Goal: Task Accomplishment & Management: Manage account settings

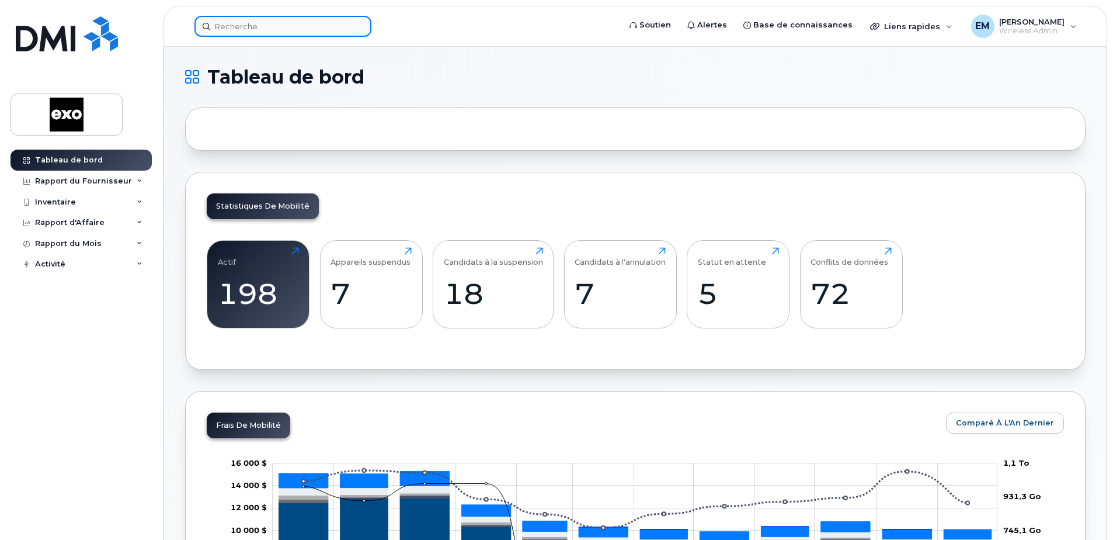
click at [279, 23] on input at bounding box center [282, 26] width 177 height 21
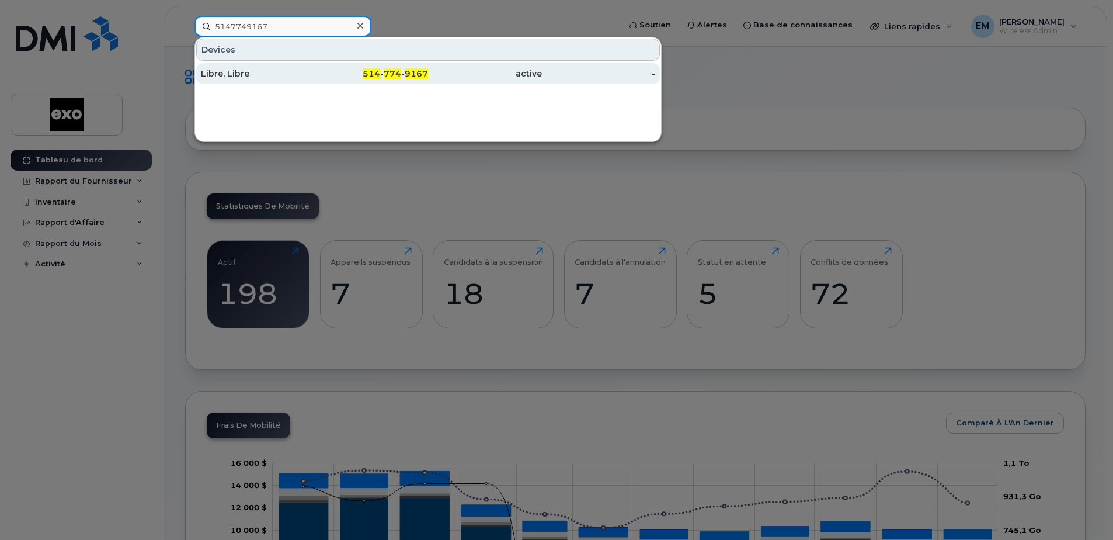
type input "5147749167"
click at [222, 69] on div "Libre, Libre" at bounding box center [258, 74] width 114 height 12
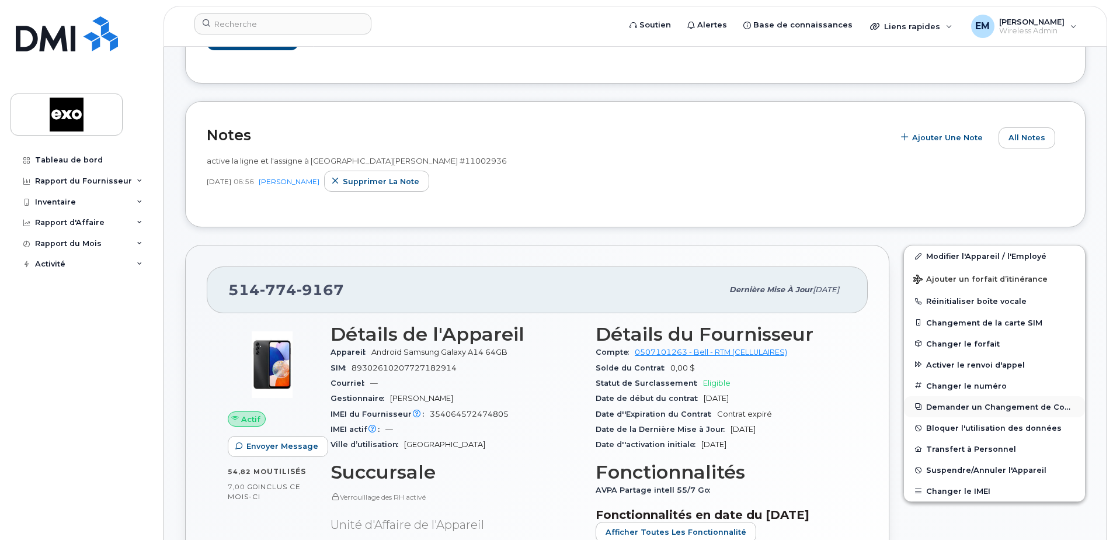
scroll to position [175, 0]
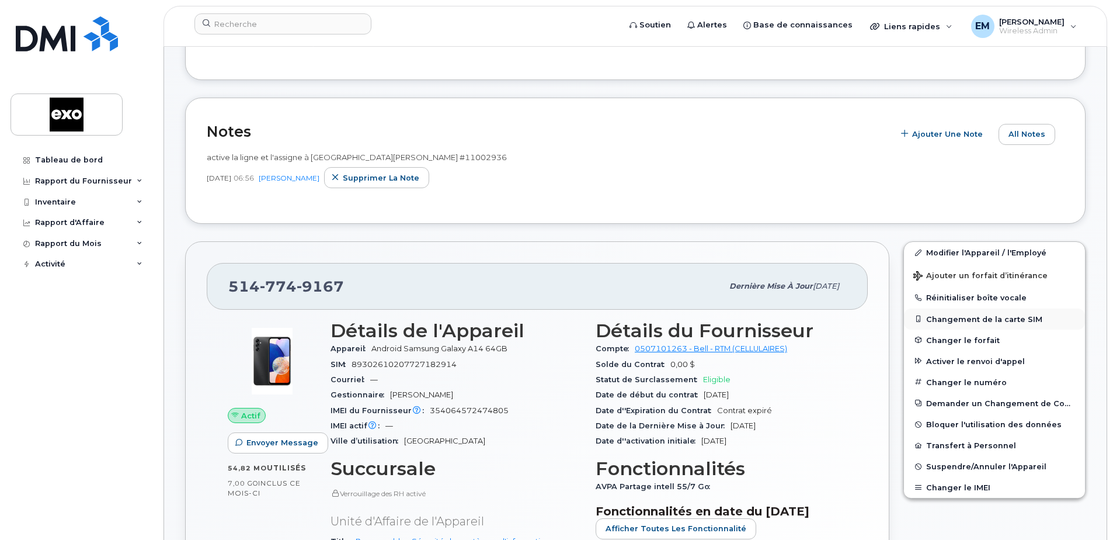
click at [1004, 328] on button "Changement de la carte SIM" at bounding box center [994, 318] width 181 height 21
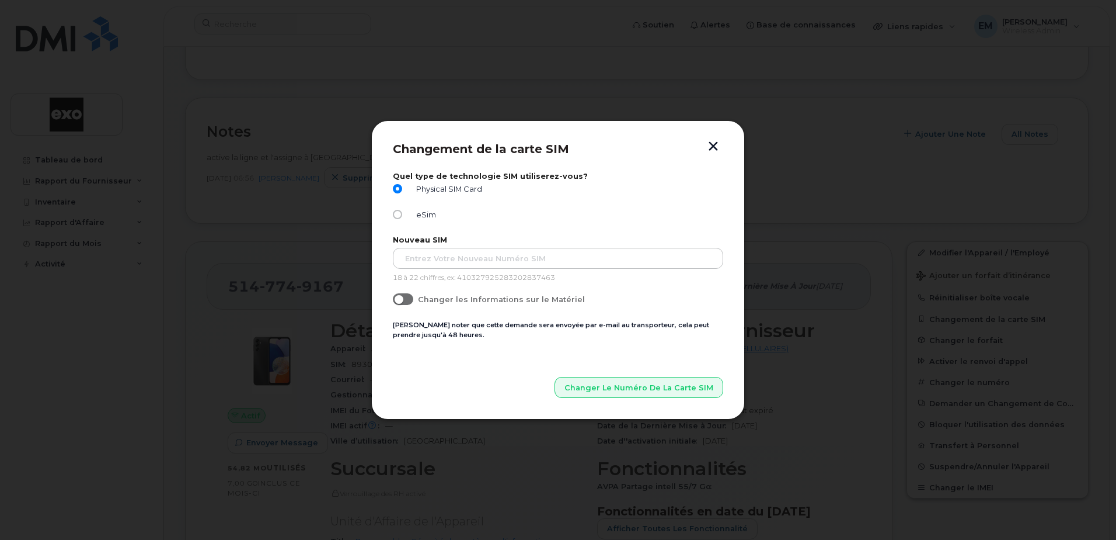
click at [394, 220] on div "eSim" at bounding box center [558, 217] width 330 height 15
click at [395, 215] on input "eSim" at bounding box center [397, 214] width 9 height 9
radio input "true"
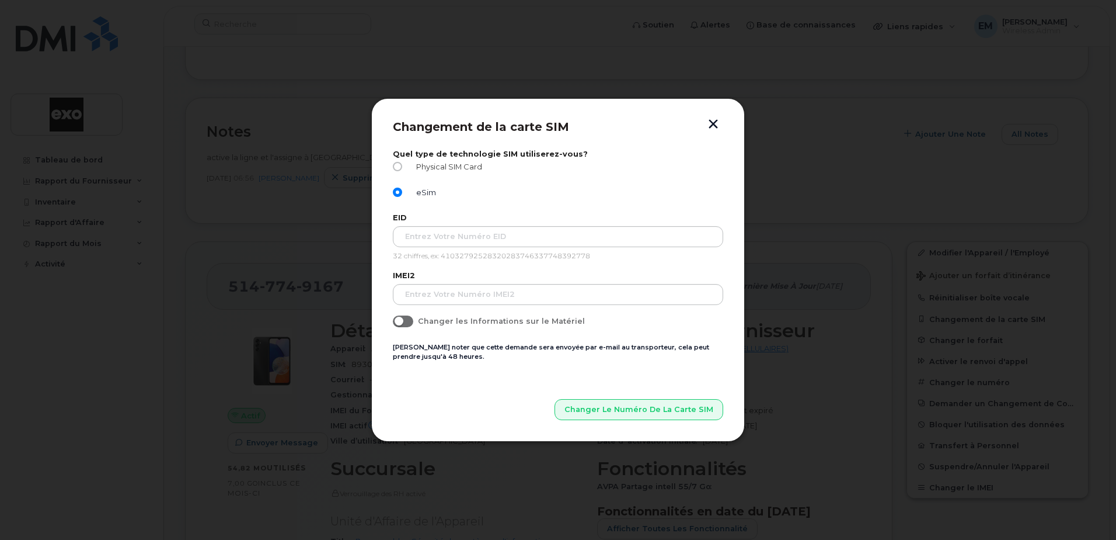
click at [400, 165] on input "Physical SIM Card" at bounding box center [397, 166] width 9 height 9
radio input "true"
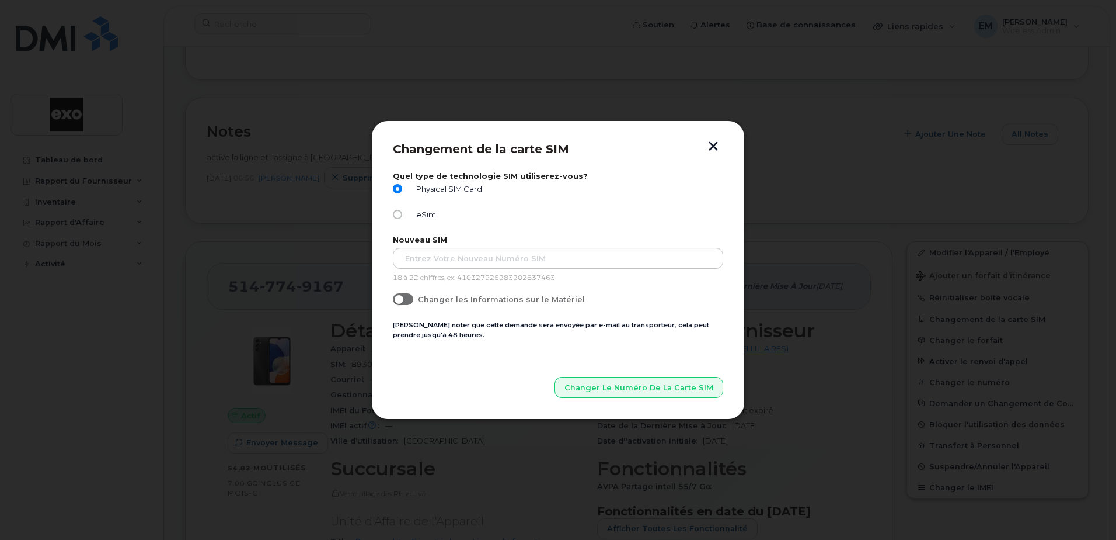
click at [711, 143] on button "button" at bounding box center [714, 147] width 18 height 12
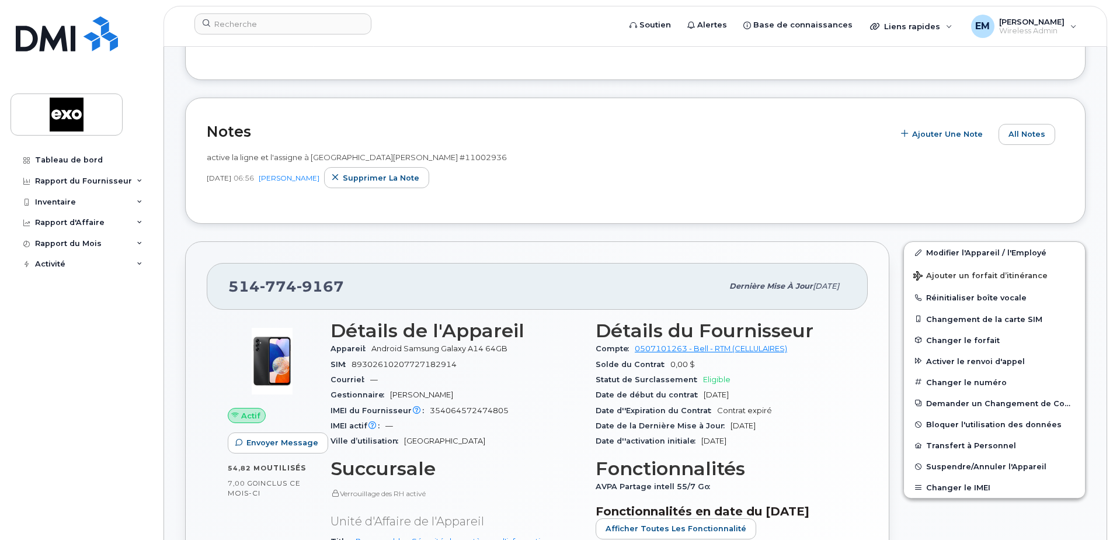
click at [500, 372] on div "SIM 89302610207727182914" at bounding box center [455, 364] width 251 height 15
drag, startPoint x: 458, startPoint y: 375, endPoint x: 354, endPoint y: 377, distance: 103.9
click at [354, 372] on div "SIM 89302610207727182914" at bounding box center [455, 364] width 251 height 15
drag, startPoint x: 354, startPoint y: 377, endPoint x: 387, endPoint y: 374, distance: 32.2
copy span "89302610207727182914"
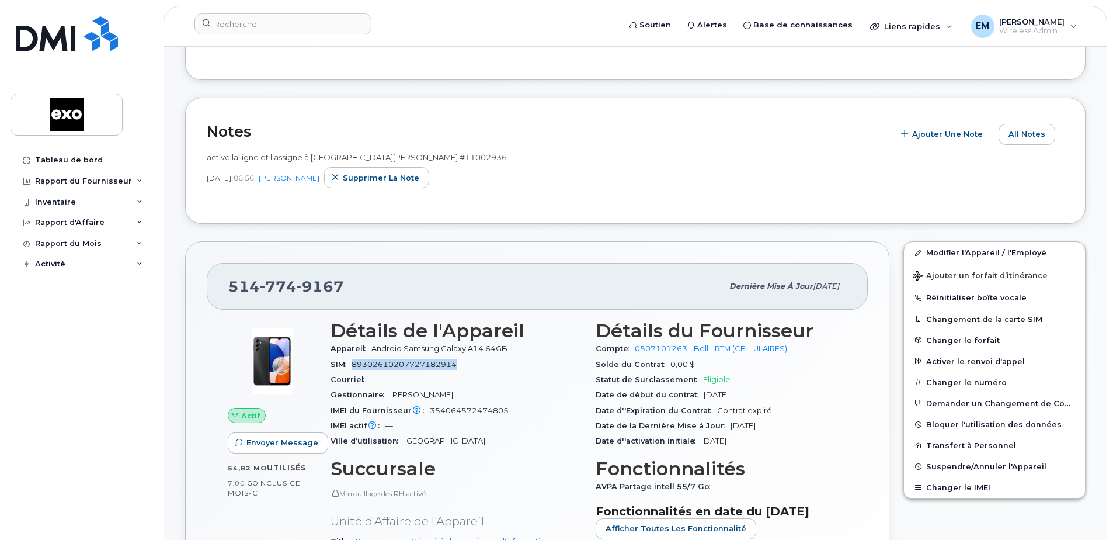
click at [384, 368] on span "89302610207727182914" at bounding box center [404, 364] width 105 height 9
click at [999, 326] on button "Changement de la carte SIM" at bounding box center [994, 318] width 181 height 21
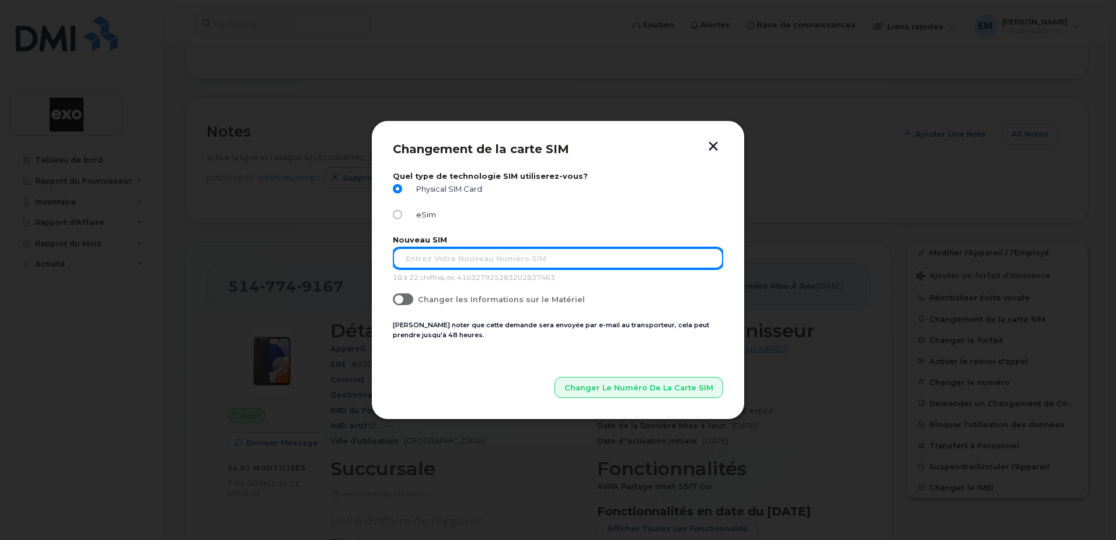
click at [416, 260] on input "text" at bounding box center [558, 258] width 330 height 21
type input "89302610104387749258"
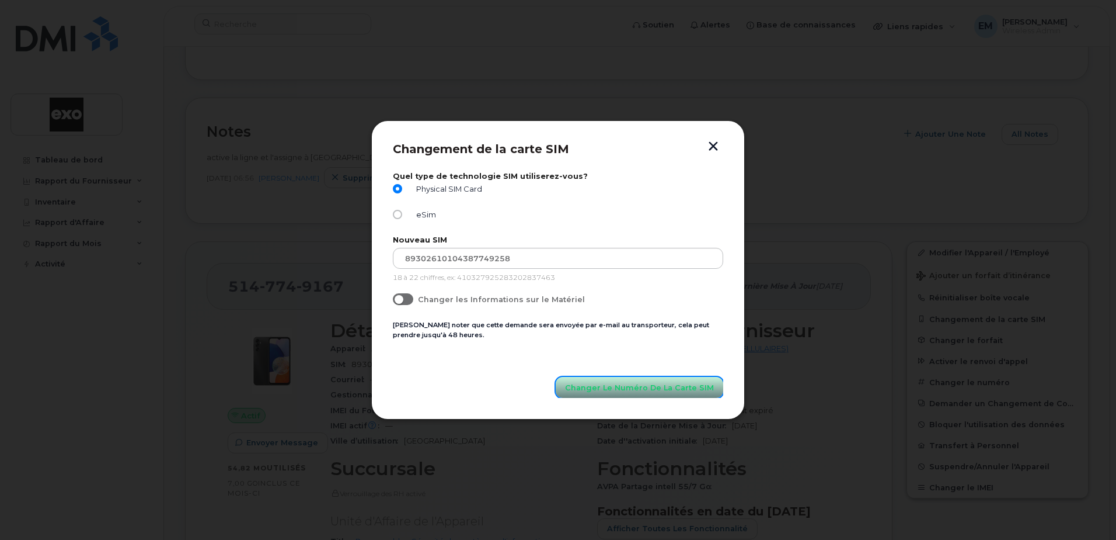
click at [634, 386] on span "Changer le Numéro de la Carte SIM" at bounding box center [639, 387] width 149 height 11
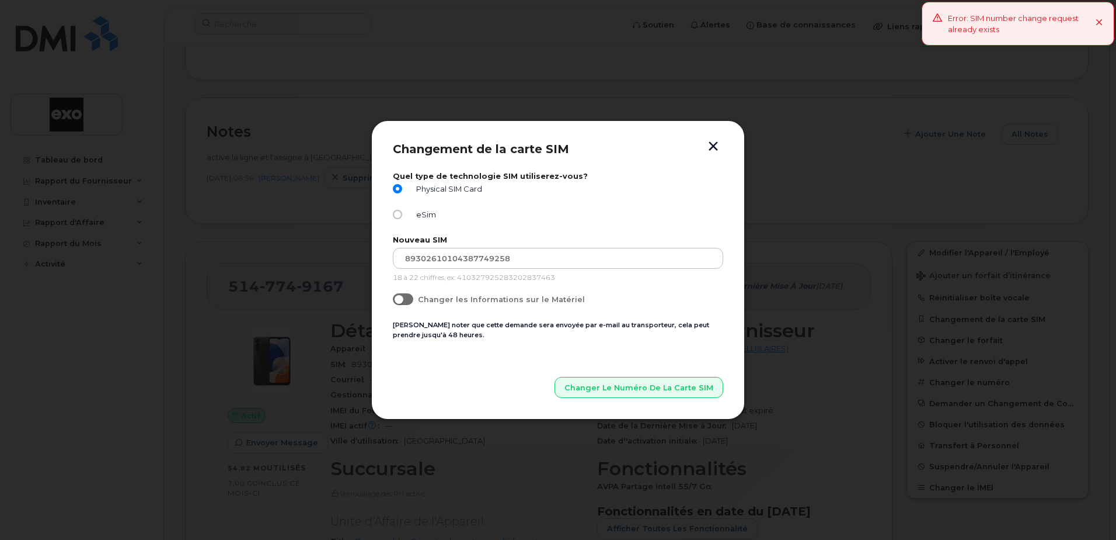
click at [1096, 22] on icon at bounding box center [1100, 23] width 8 height 8
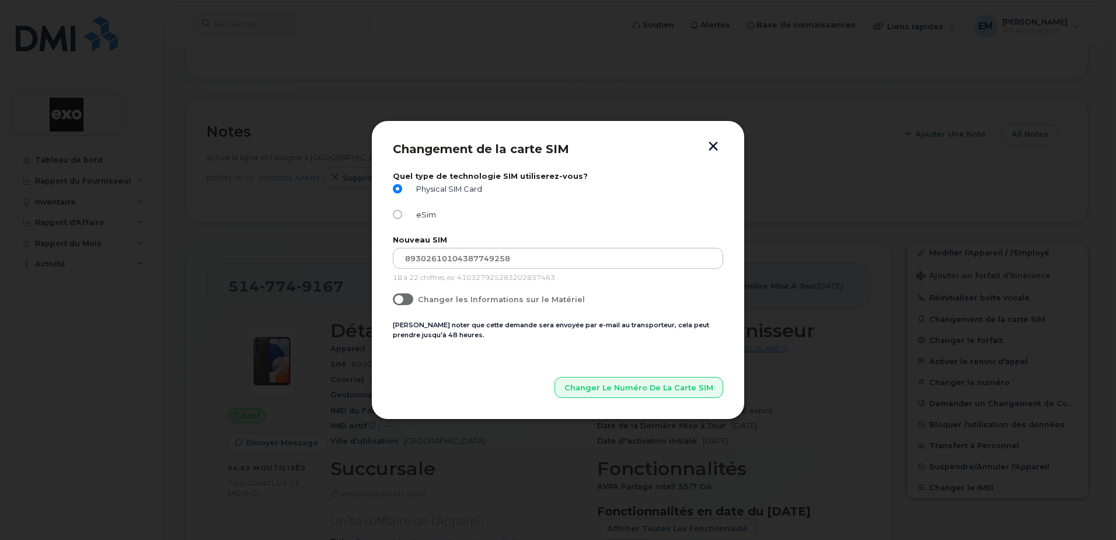
click at [408, 300] on span at bounding box center [403, 299] width 20 height 12
click at [402, 300] on input "Changer les Informations sur le Matériel" at bounding box center [397, 297] width 9 height 9
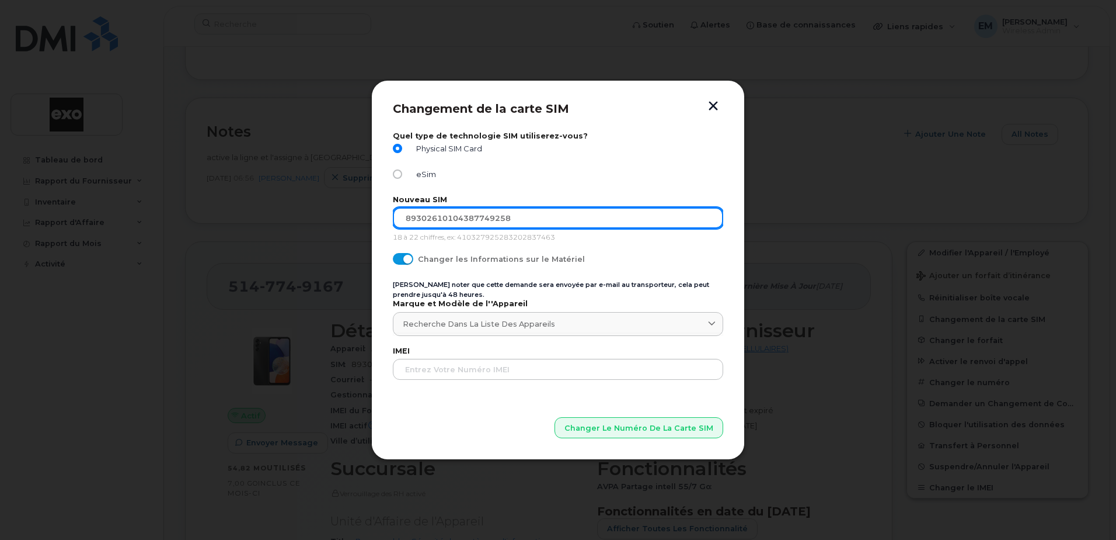
click at [519, 211] on input "89302610104387749258" at bounding box center [558, 217] width 330 height 21
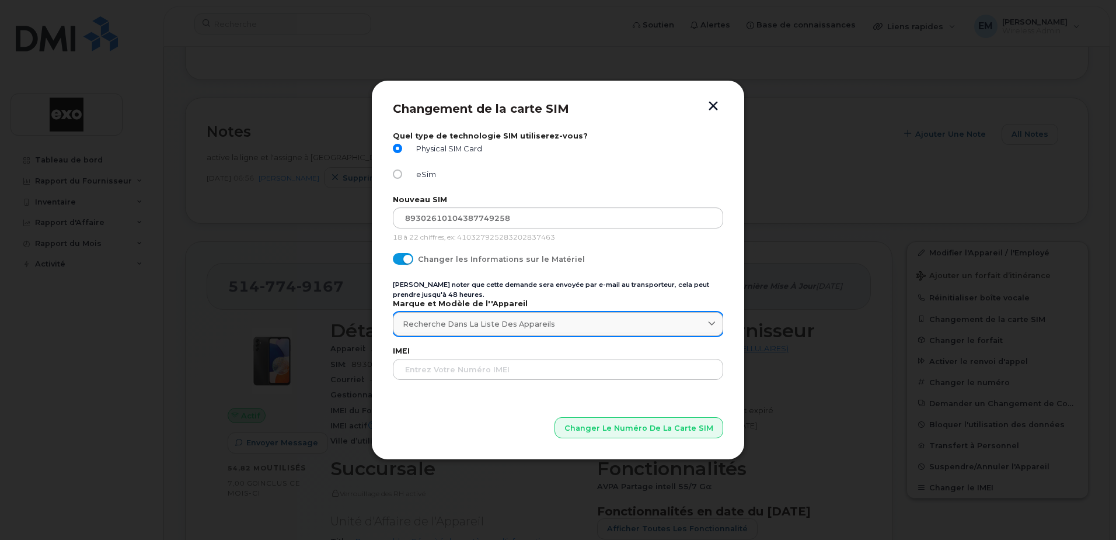
click at [506, 319] on span "Recherche dans la liste des appareils" at bounding box center [479, 323] width 152 height 11
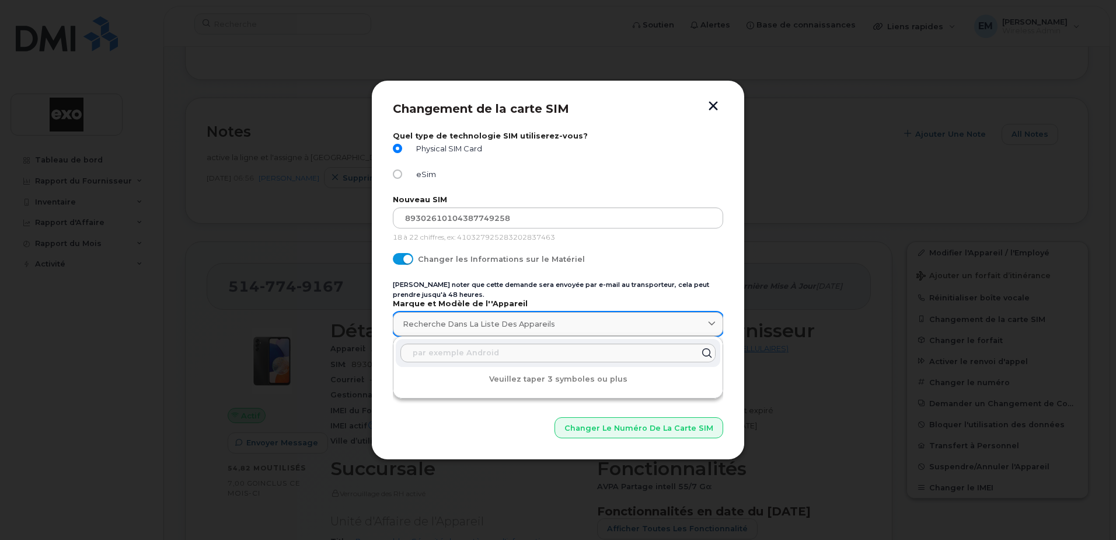
click at [506, 319] on span "Recherche dans la liste des appareils" at bounding box center [479, 323] width 152 height 11
click at [713, 320] on icon at bounding box center [712, 324] width 8 height 8
click at [708, 350] on icon at bounding box center [706, 352] width 17 height 17
click at [677, 155] on div "Physical SIM Card" at bounding box center [558, 151] width 330 height 15
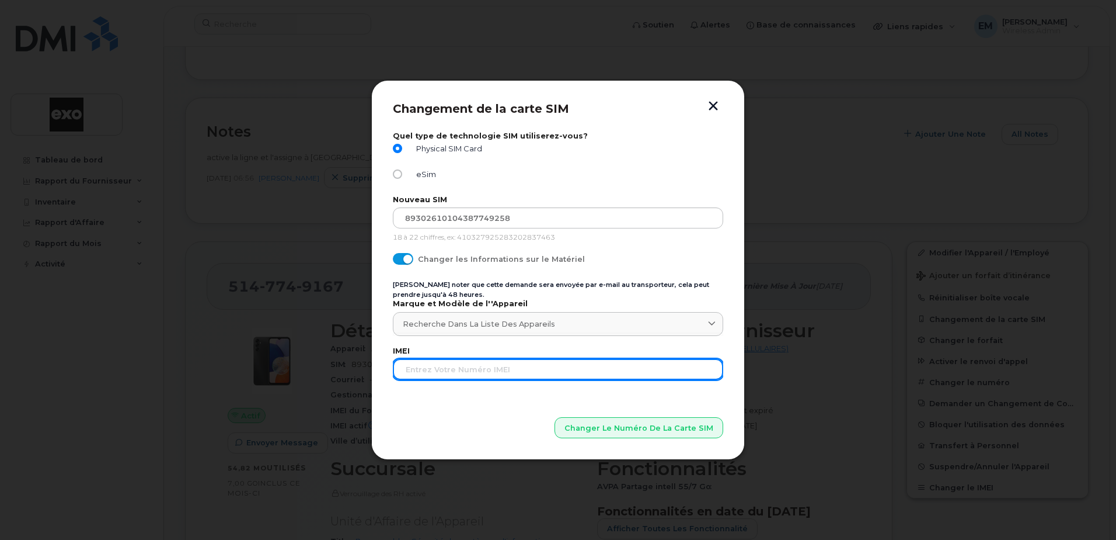
click at [433, 372] on input "text" at bounding box center [558, 369] width 330 height 21
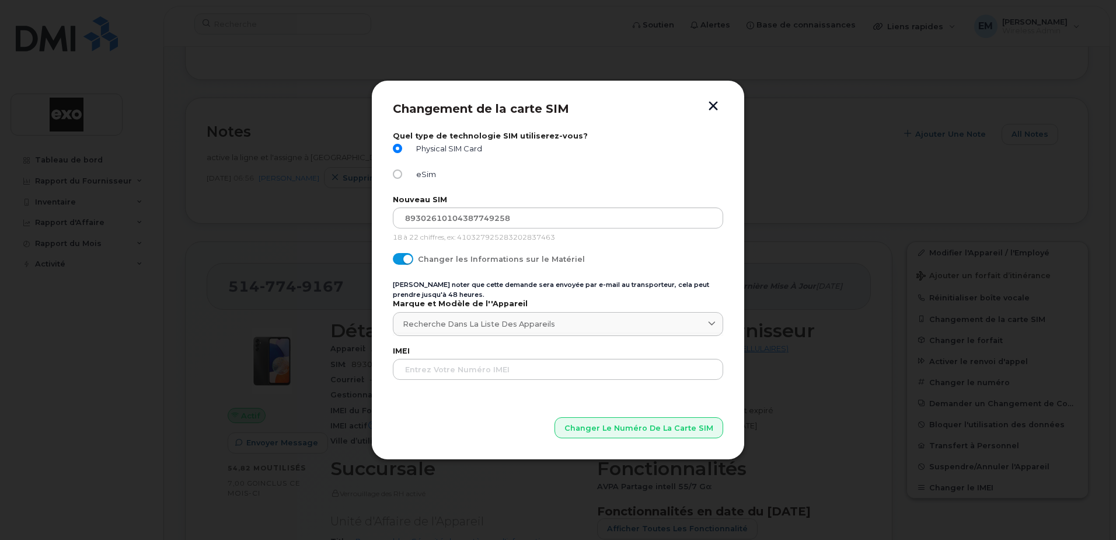
click at [405, 257] on span at bounding box center [403, 259] width 20 height 12
click at [402, 257] on input "Changer les Informations sur le Matériel" at bounding box center [397, 257] width 9 height 9
checkbox input "false"
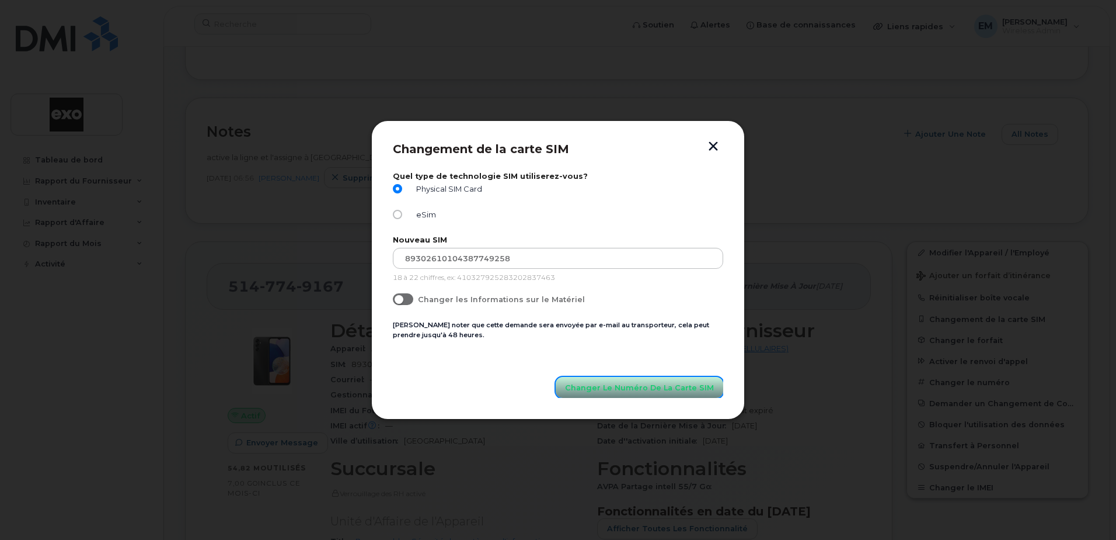
click at [611, 385] on span "Changer le Numéro de la Carte SIM" at bounding box center [639, 387] width 149 height 11
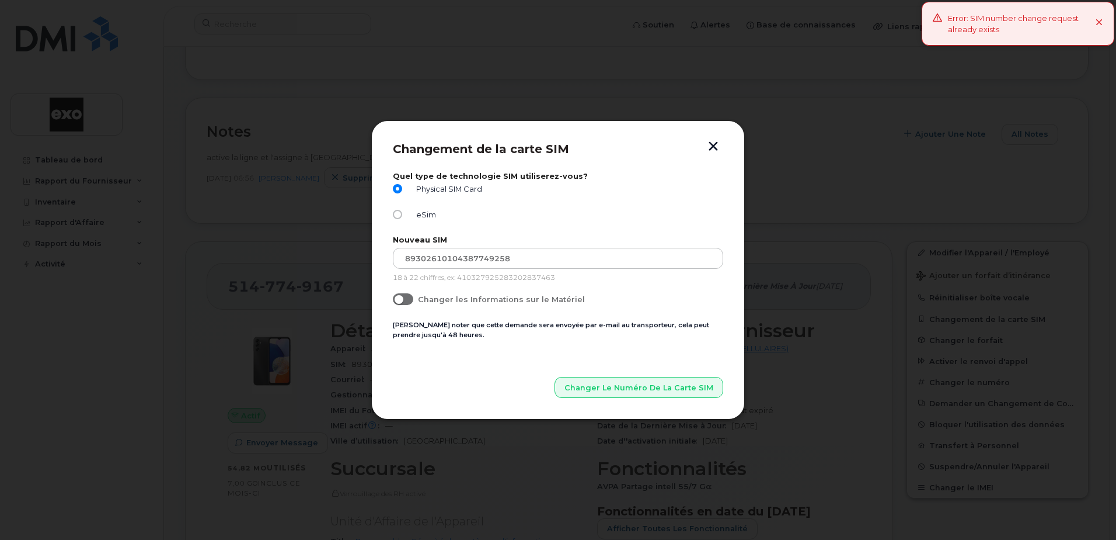
click at [718, 146] on button "button" at bounding box center [714, 147] width 18 height 12
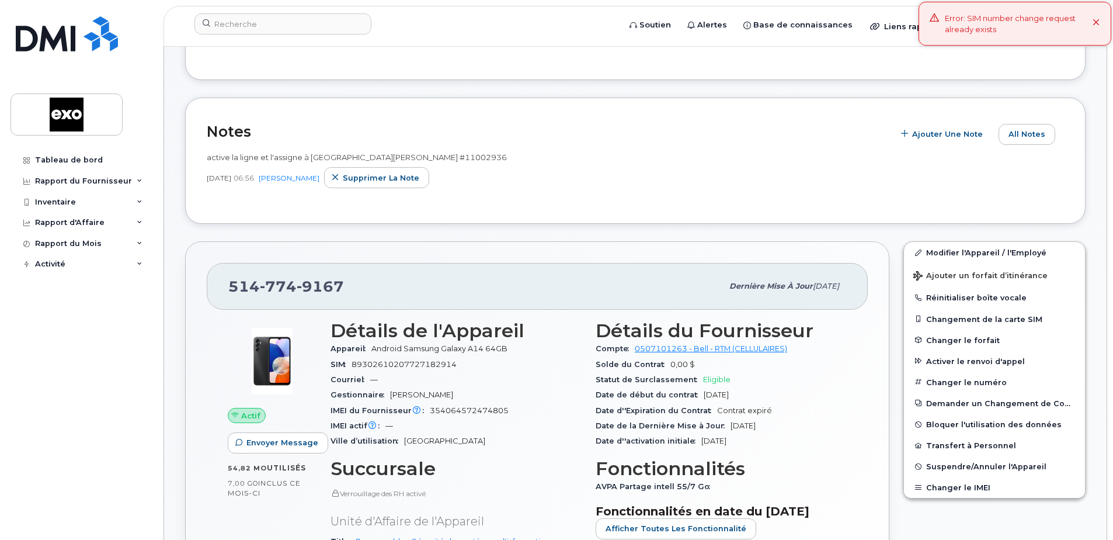
click at [455, 368] on span "89302610207727182914" at bounding box center [404, 364] width 105 height 9
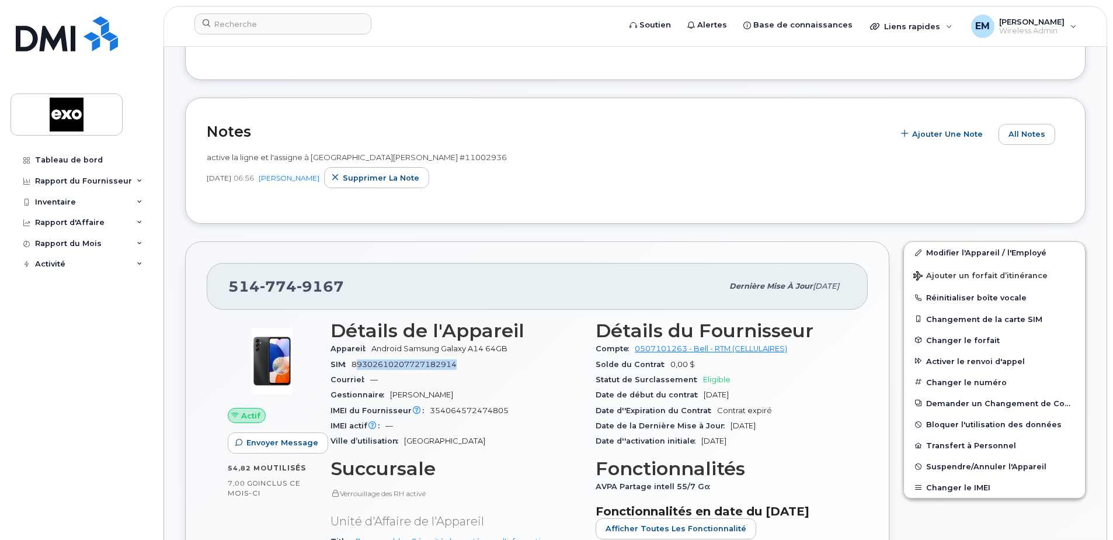
drag, startPoint x: 455, startPoint y: 375, endPoint x: 358, endPoint y: 374, distance: 97.5
click at [358, 368] on span "89302610207727182914" at bounding box center [404, 364] width 105 height 9
click at [506, 415] on span "354064572474805" at bounding box center [469, 410] width 79 height 9
click at [512, 418] on div "IMEI du Fournisseur L'IMEI de l'opérateur est celui signalé lors du dernier cyc…" at bounding box center [455, 410] width 251 height 15
click at [994, 328] on button "Changement de la carte SIM" at bounding box center [994, 318] width 181 height 21
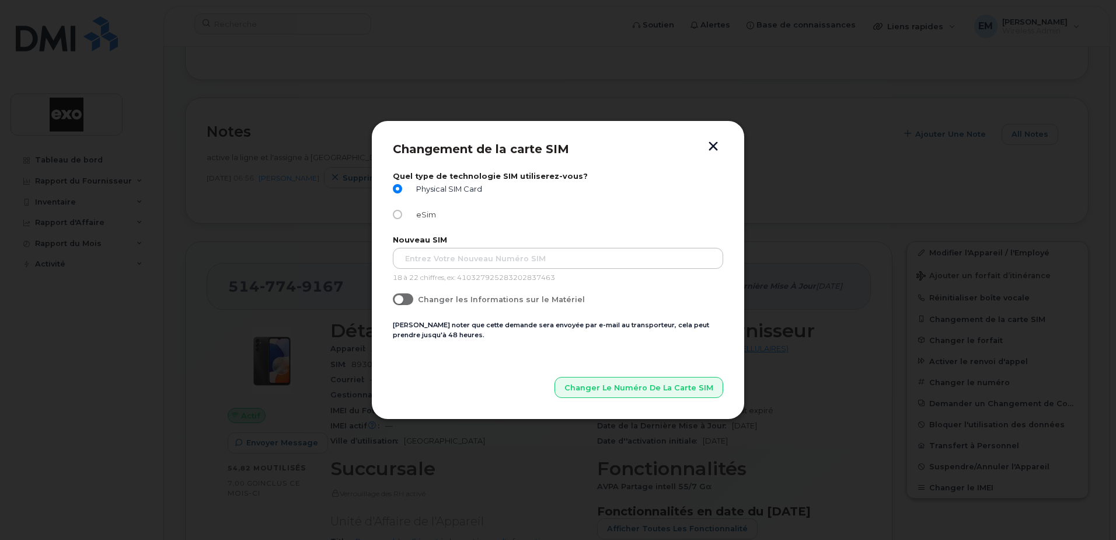
click at [403, 211] on label "eSim" at bounding box center [414, 214] width 43 height 9
click at [402, 211] on input "eSim" at bounding box center [397, 214] width 9 height 9
radio input "true"
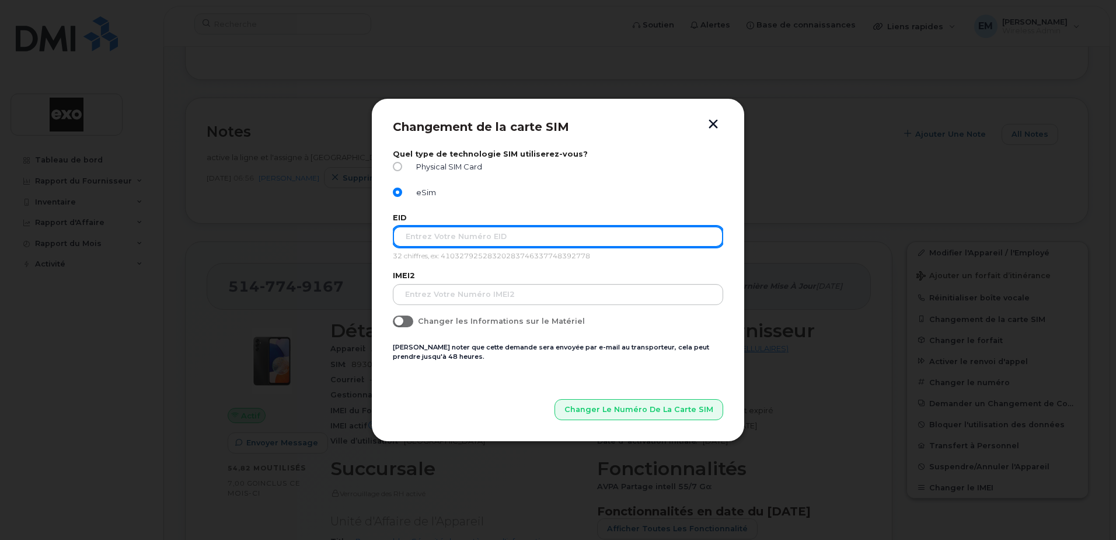
click at [526, 233] on input "text" at bounding box center [558, 236] width 330 height 21
type input "8904903200"
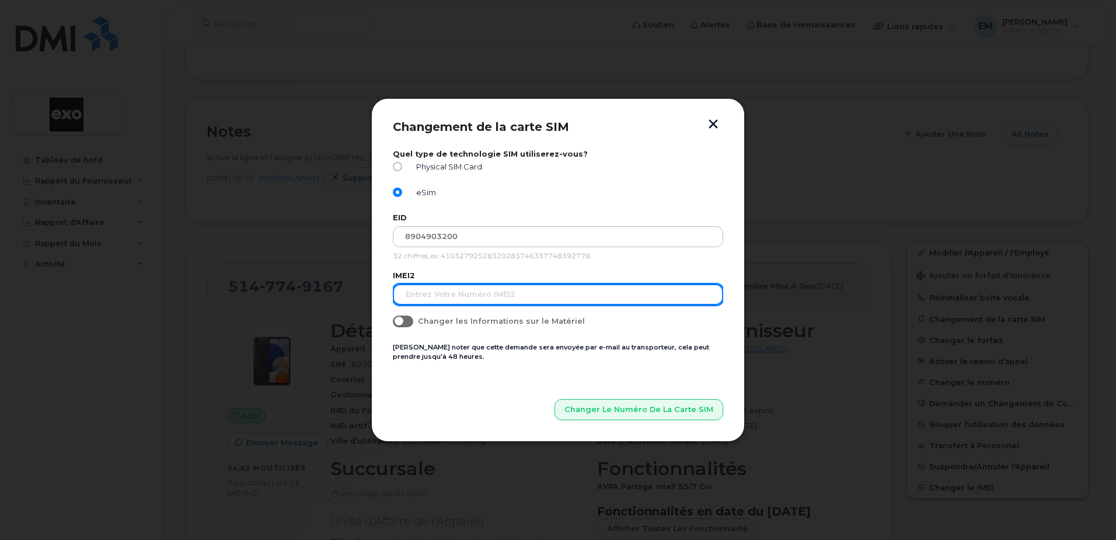
click at [464, 291] on input "text" at bounding box center [558, 294] width 330 height 21
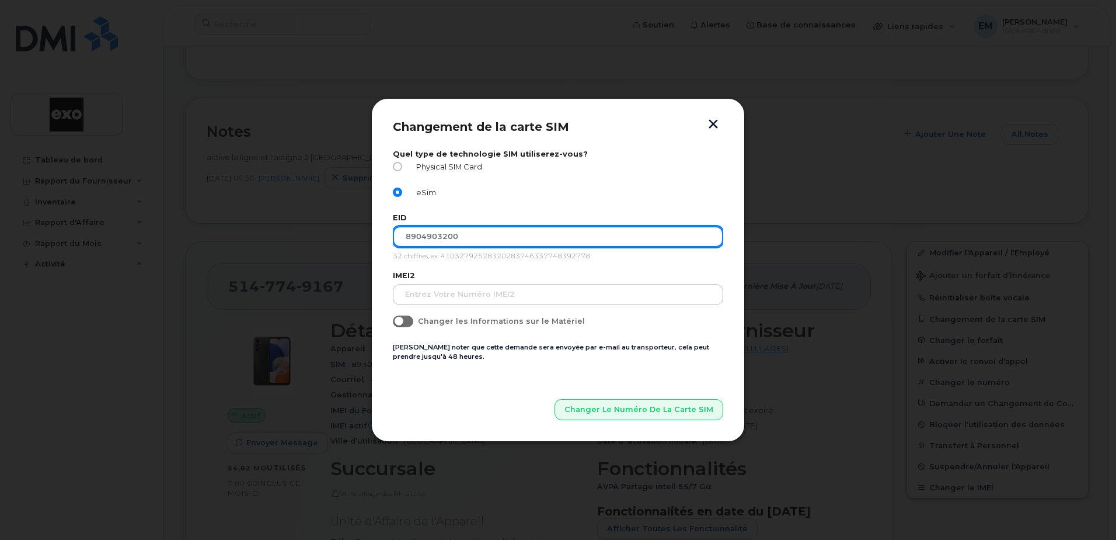
click at [476, 236] on input "8904903200" at bounding box center [558, 236] width 330 height 21
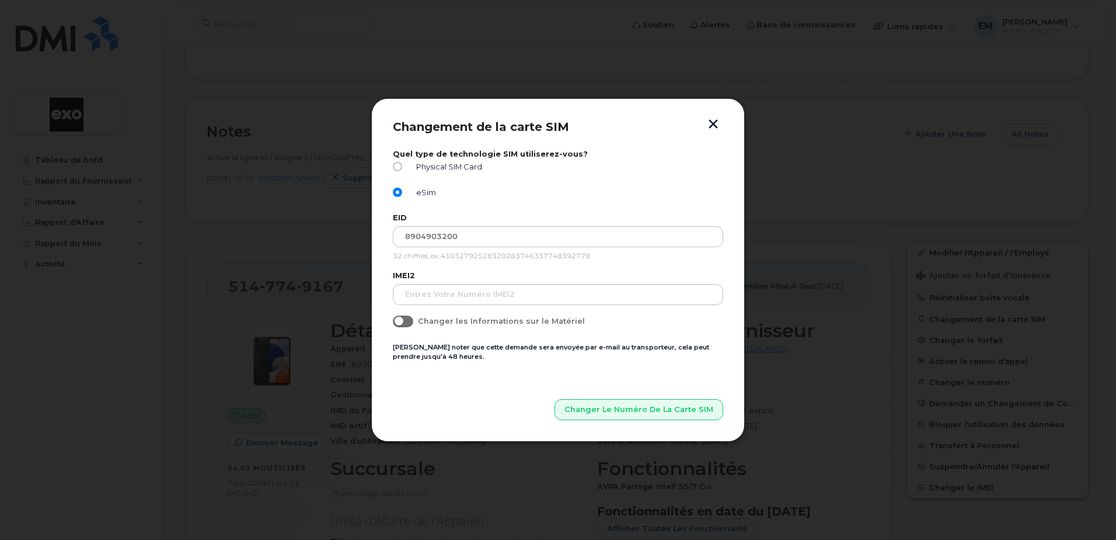
click at [715, 124] on button "button" at bounding box center [714, 125] width 18 height 12
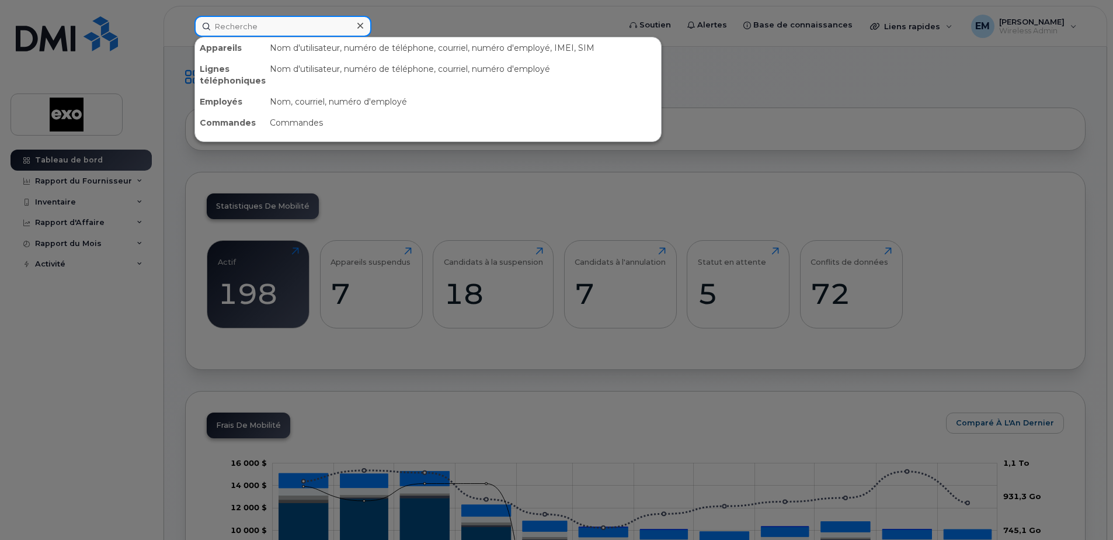
paste input "[PHONE_NUMBER]"
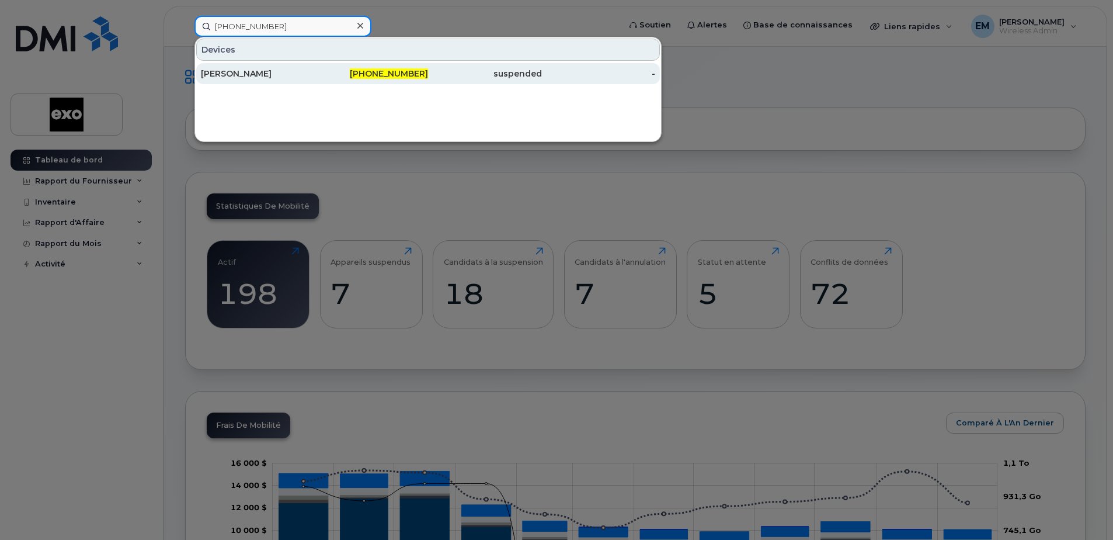
type input "[PHONE_NUMBER]"
click at [241, 75] on div "[PERSON_NAME]" at bounding box center [258, 74] width 114 height 12
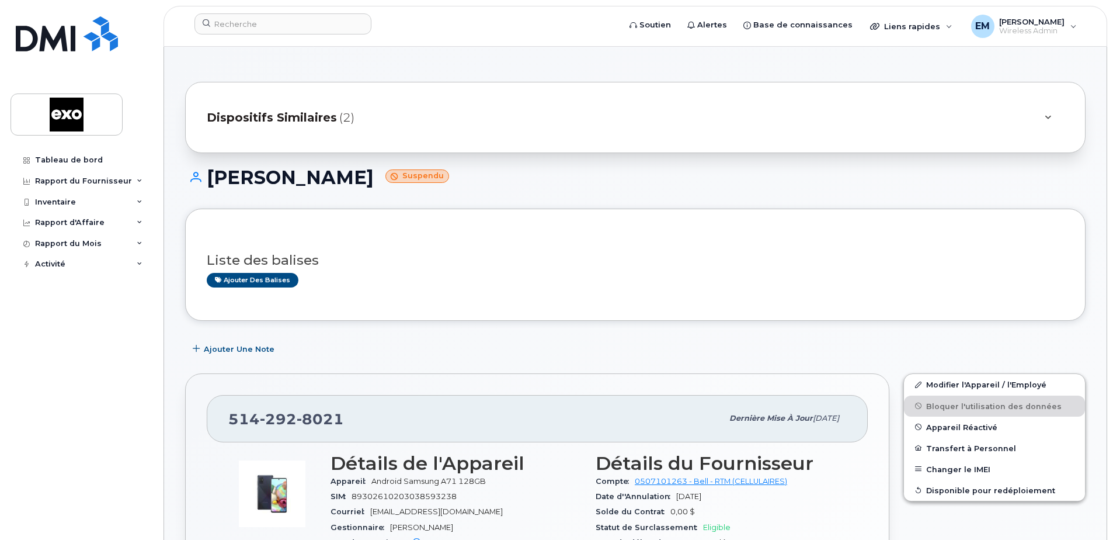
click at [317, 120] on span "Dispositifs Similaires" at bounding box center [272, 117] width 130 height 17
